Goal: Register for event/course

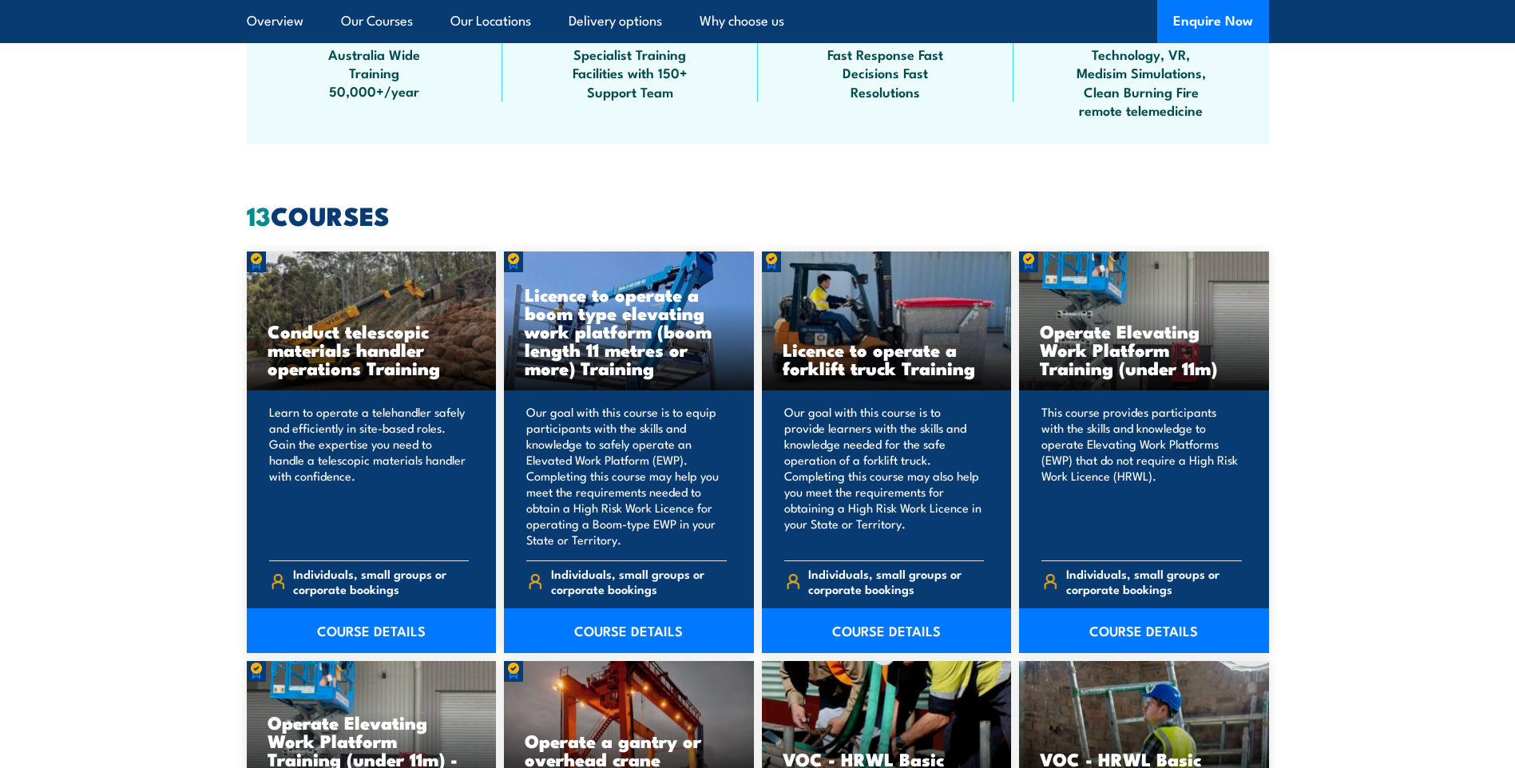
scroll to position [1038, 0]
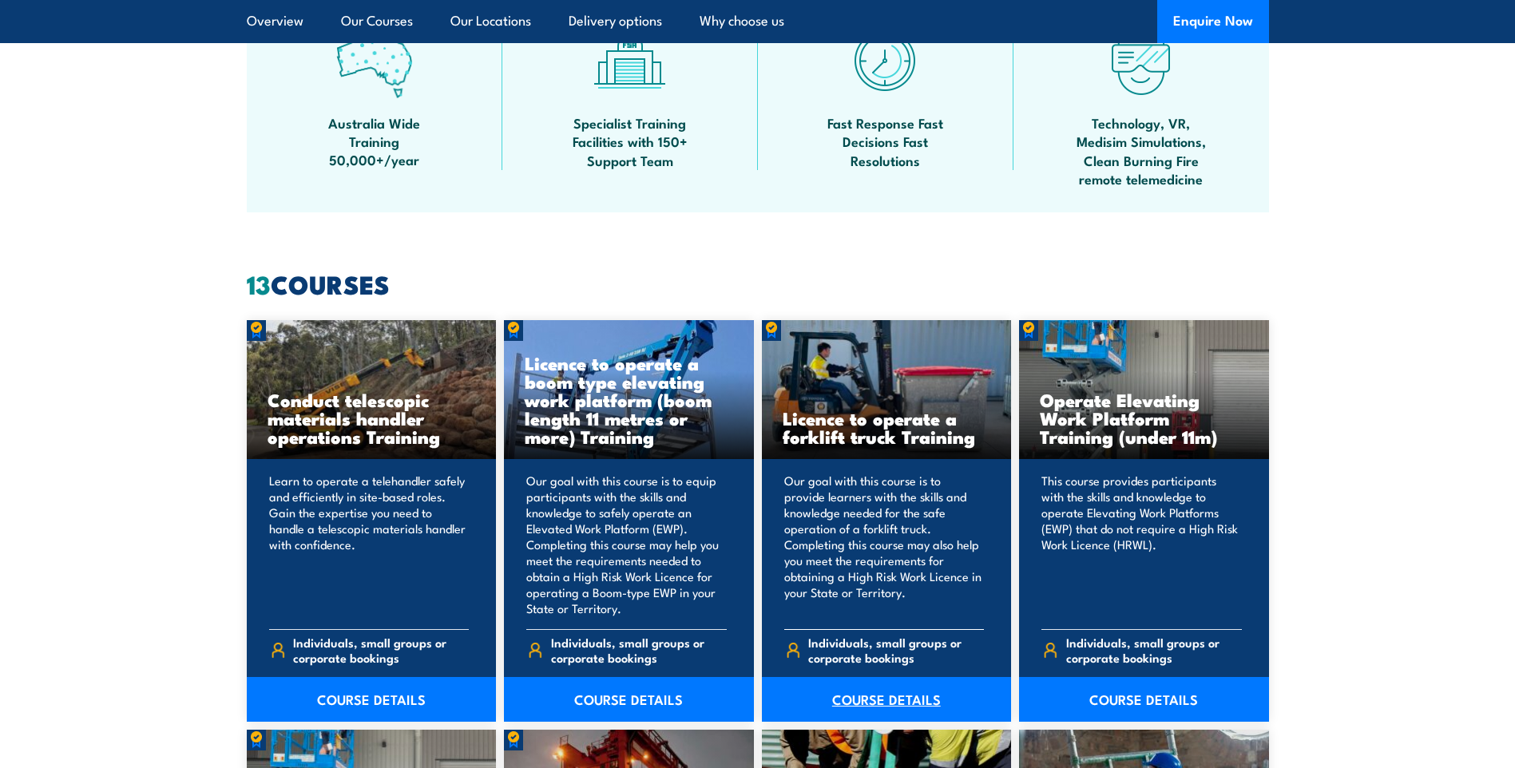
click at [861, 695] on link "COURSE DETAILS" at bounding box center [887, 699] width 250 height 45
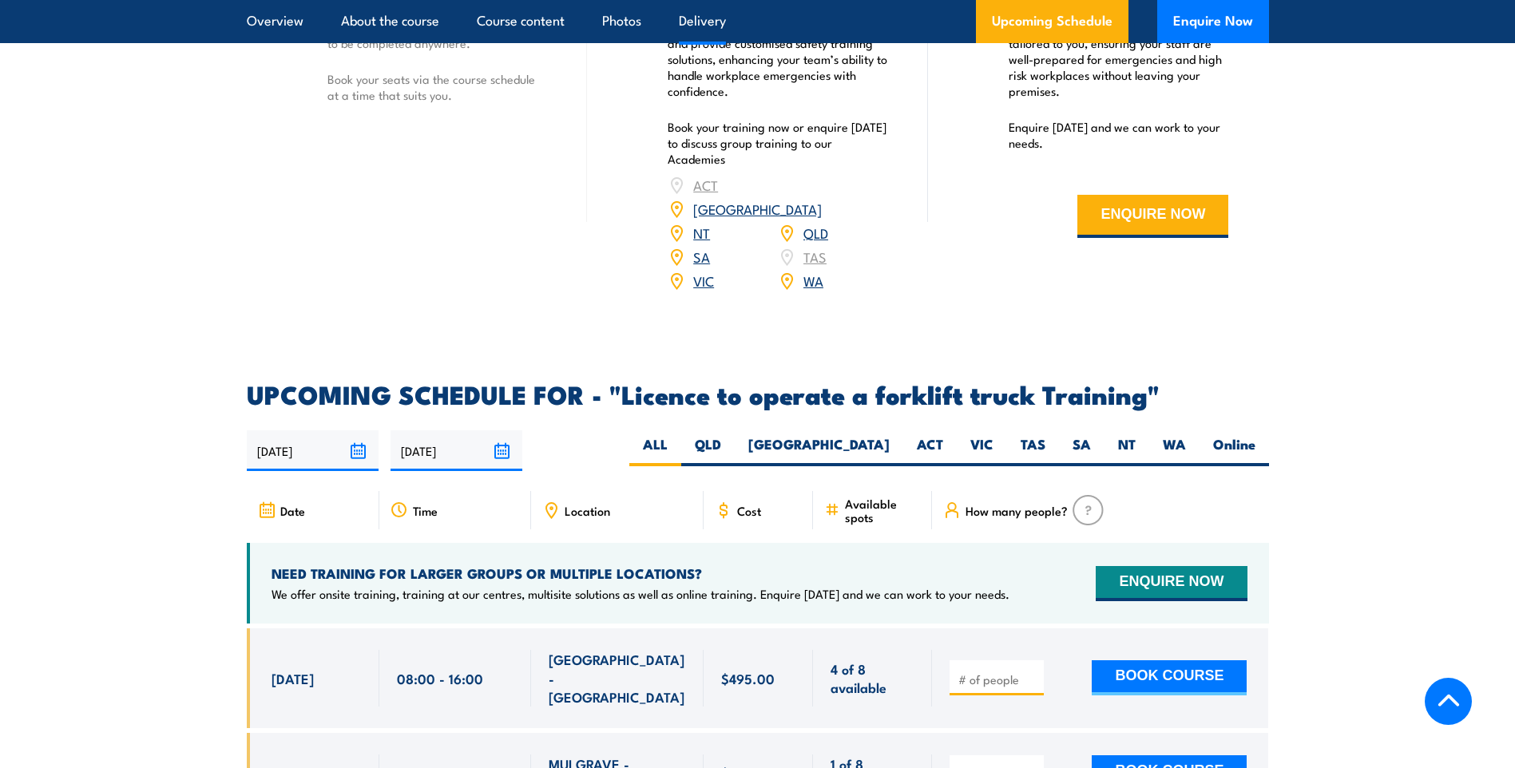
scroll to position [2317, 0]
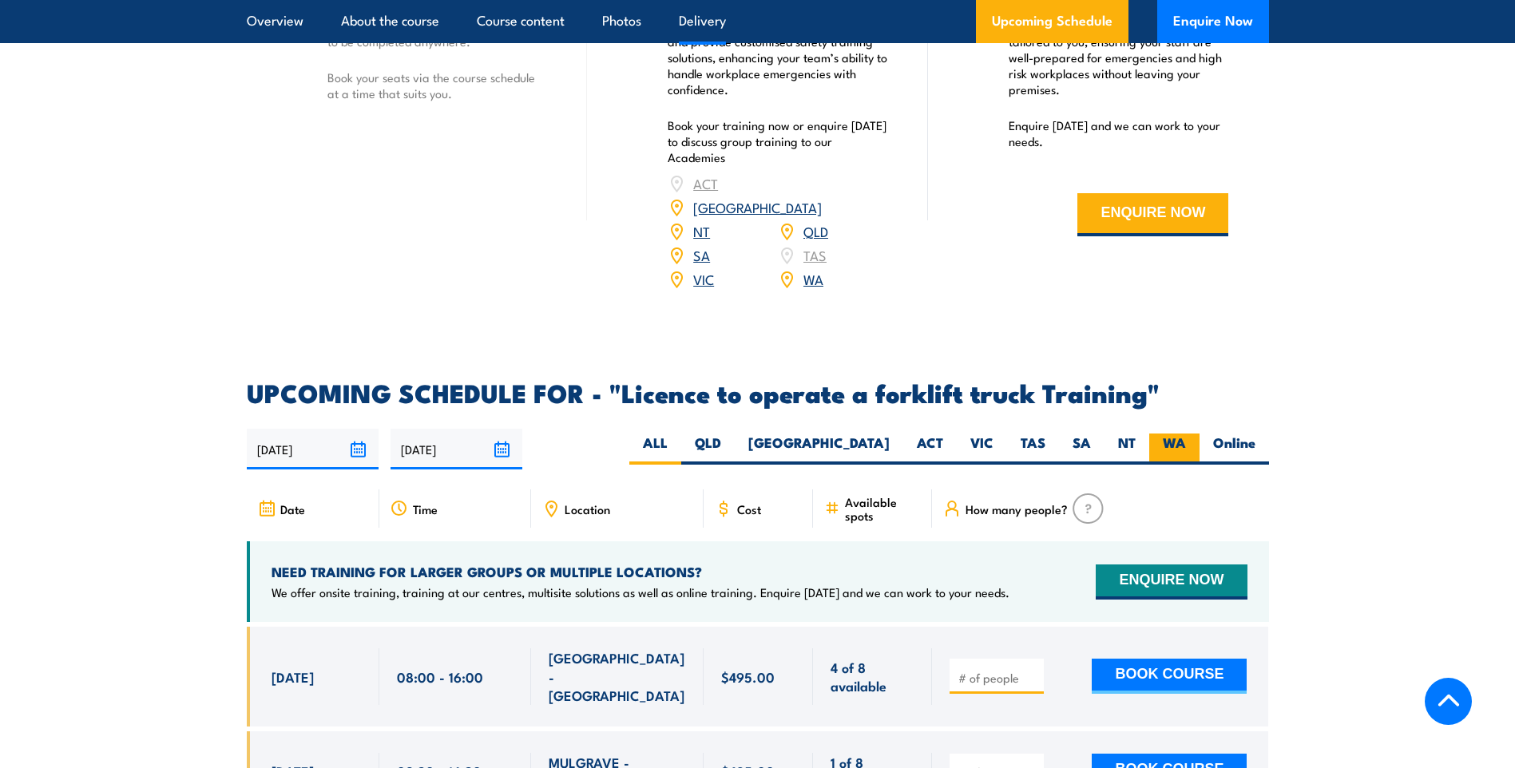
click at [1167, 434] on label "WA" at bounding box center [1175, 449] width 50 height 31
click at [1186, 434] on input "WA" at bounding box center [1191, 439] width 10 height 10
radio input "true"
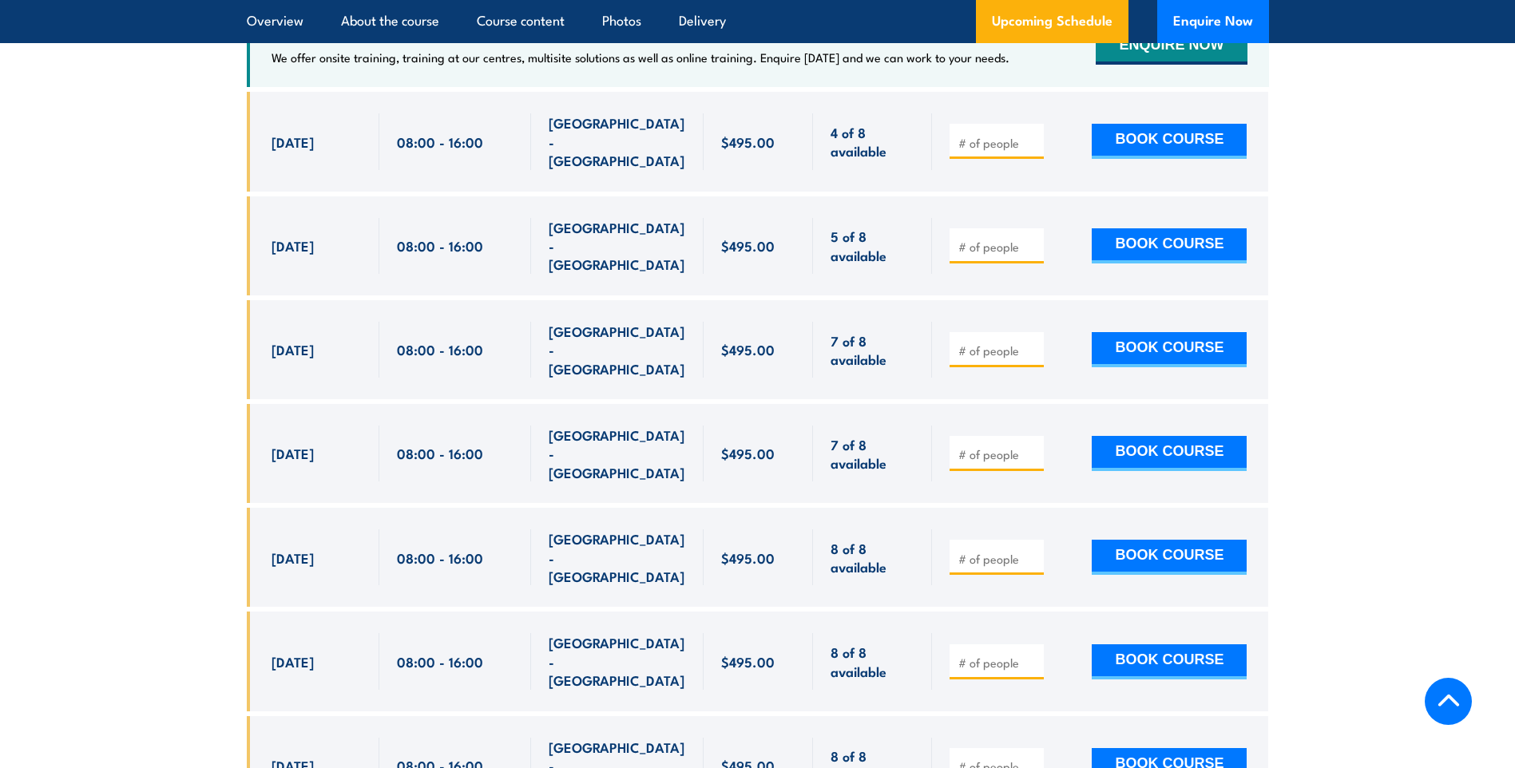
scroll to position [2913, 0]
